Goal: Information Seeking & Learning: Learn about a topic

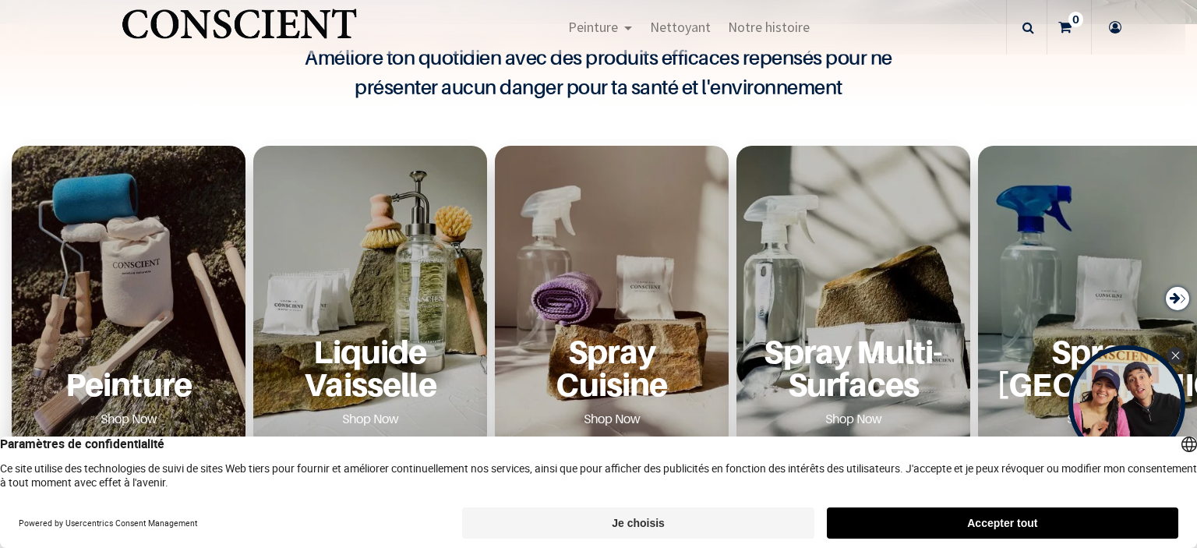
scroll to position [485, 0]
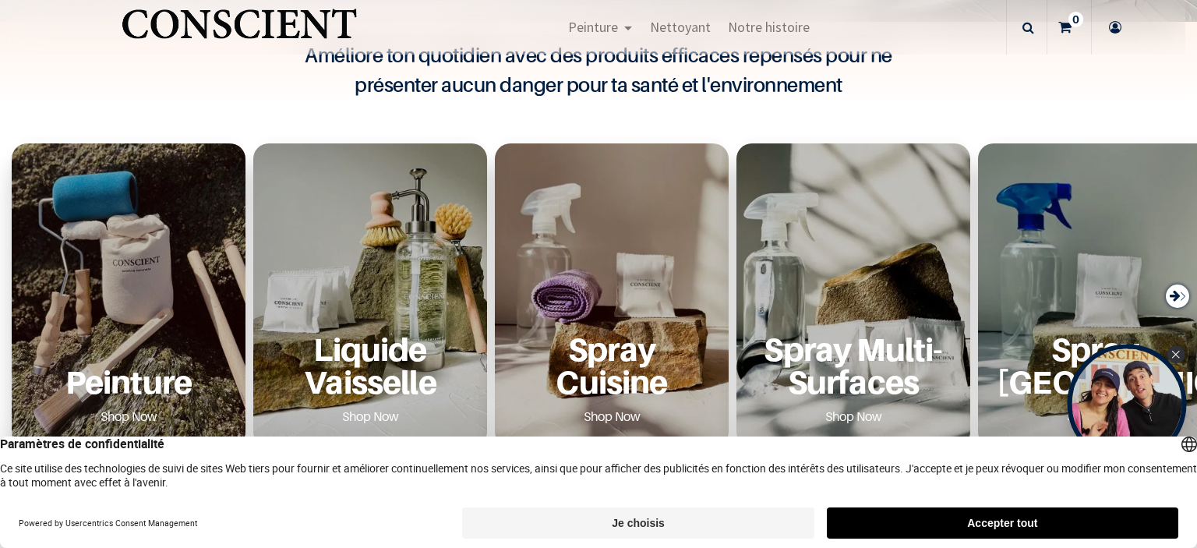
click at [1175, 355] on icon "Close Tolstoy widget" at bounding box center [1176, 355] width 8 height 8
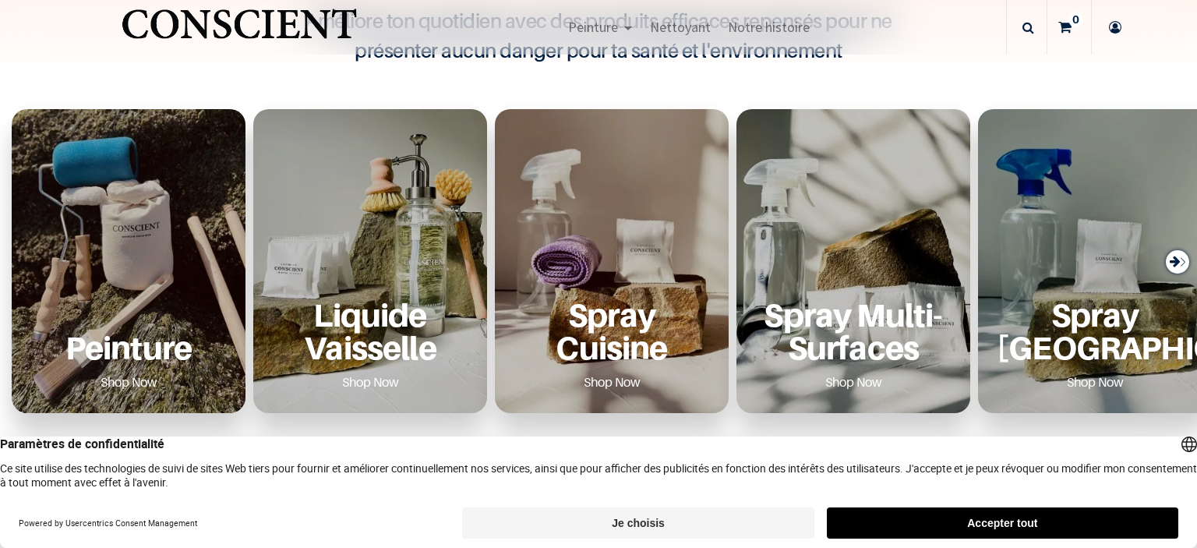
scroll to position [0, 0]
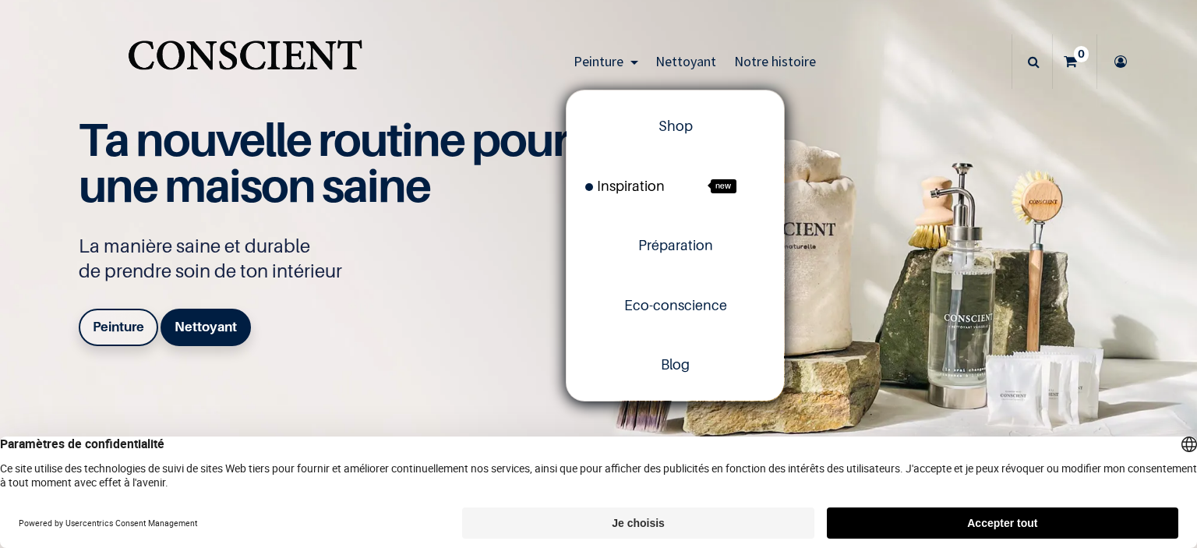
click at [624, 185] on span "Inspiration" at bounding box center [624, 186] width 79 height 16
